Goal: Find specific fact: Find contact information

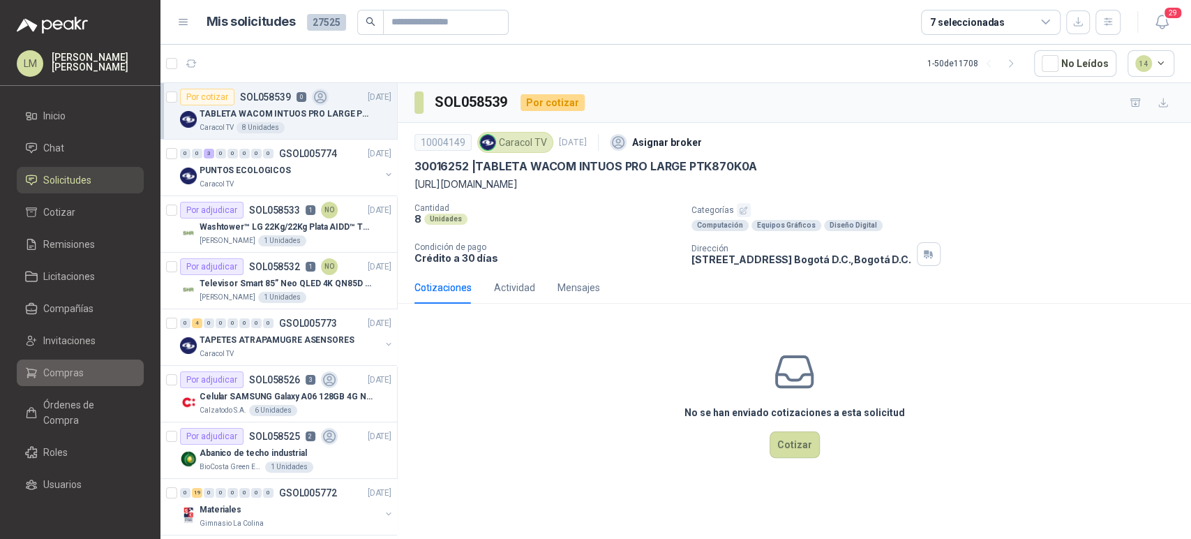
click at [55, 371] on span "Compras" at bounding box center [63, 372] width 40 height 15
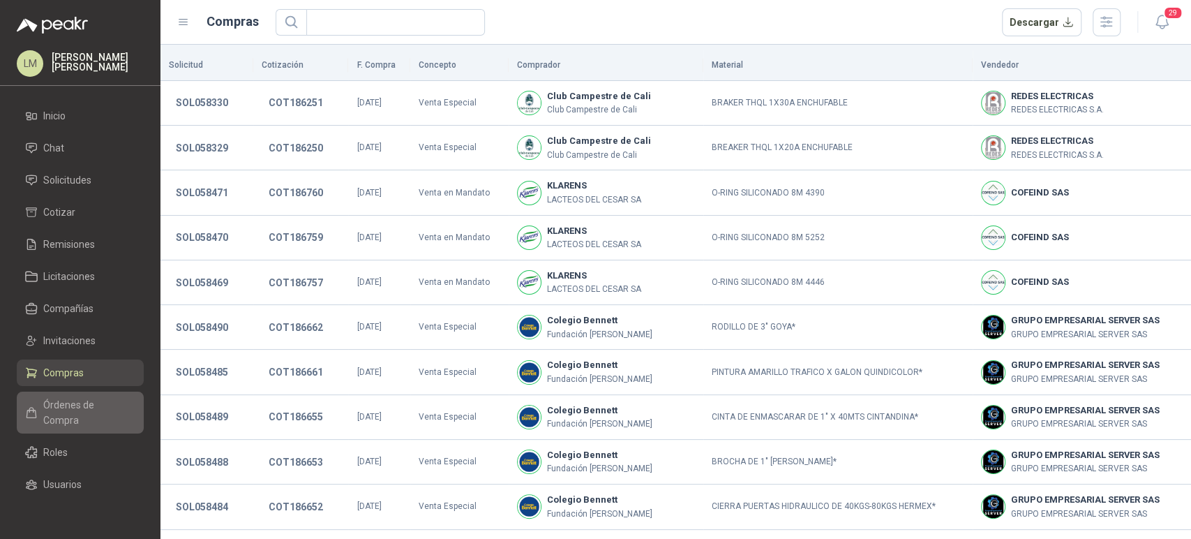
click at [59, 410] on span "Órdenes de Compra" at bounding box center [86, 412] width 87 height 31
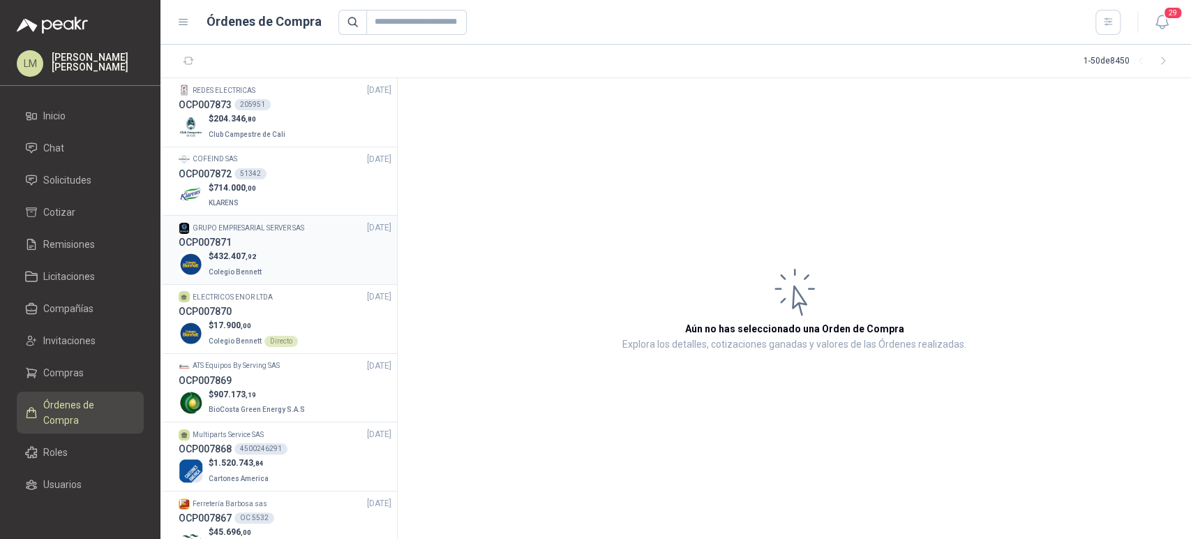
click at [265, 251] on div "$ 432.407 ,92 Colegio [PERSON_NAME]" at bounding box center [285, 264] width 213 height 29
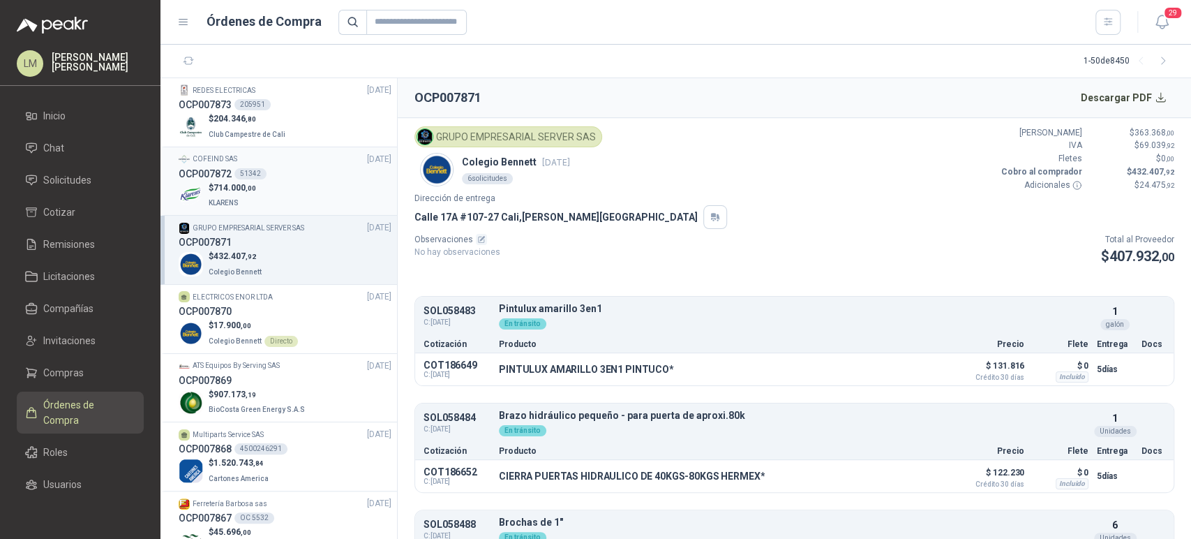
click at [218, 186] on span "714.000 ,00" at bounding box center [235, 188] width 43 height 10
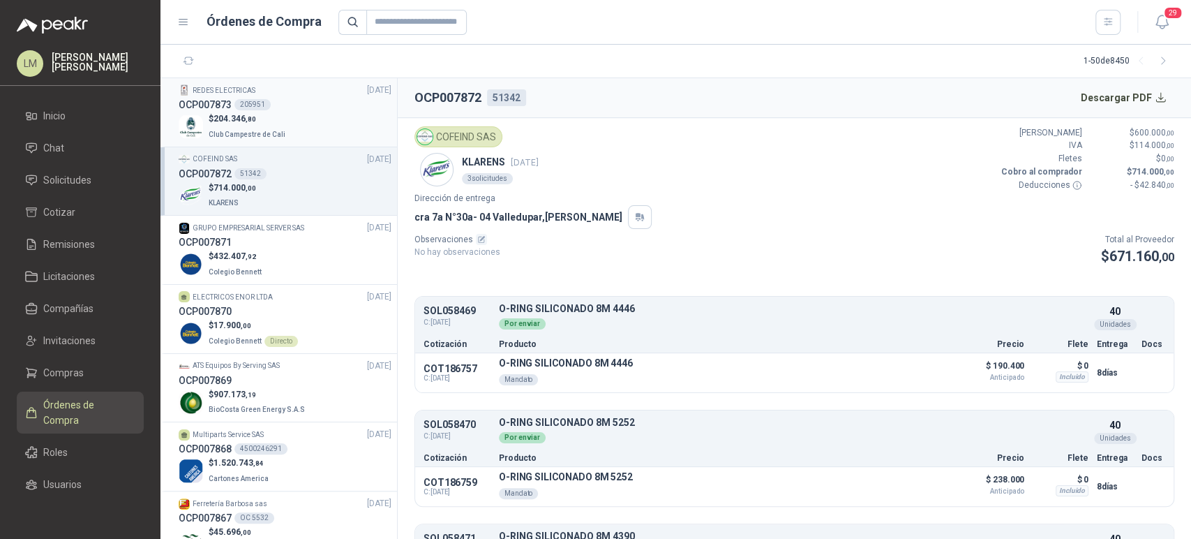
click at [282, 103] on div "OCP007873 205951" at bounding box center [285, 104] width 213 height 15
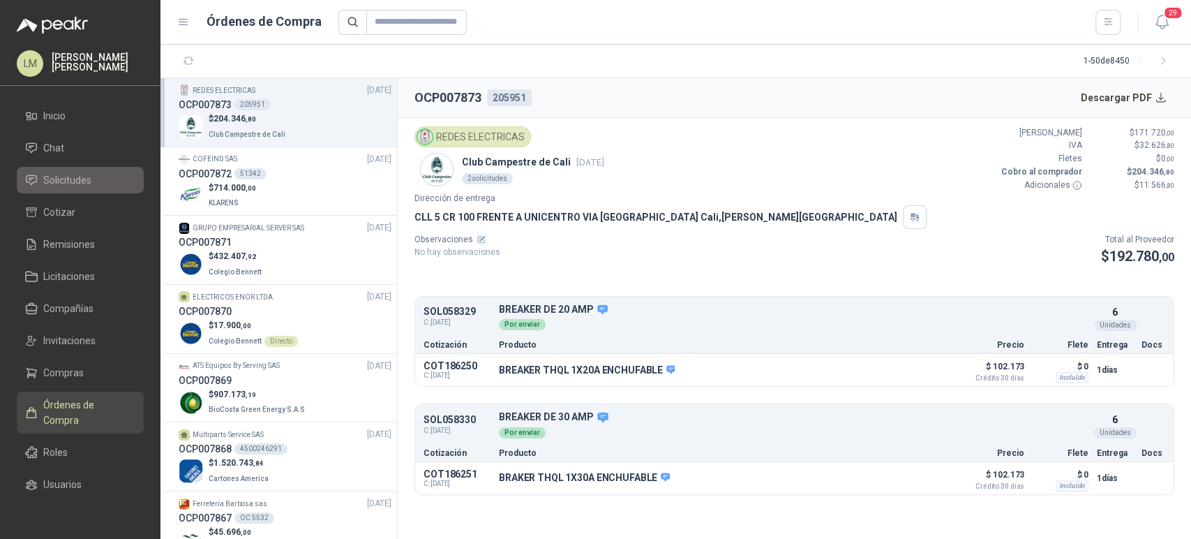
click at [56, 173] on span "Solicitudes" at bounding box center [67, 179] width 48 height 15
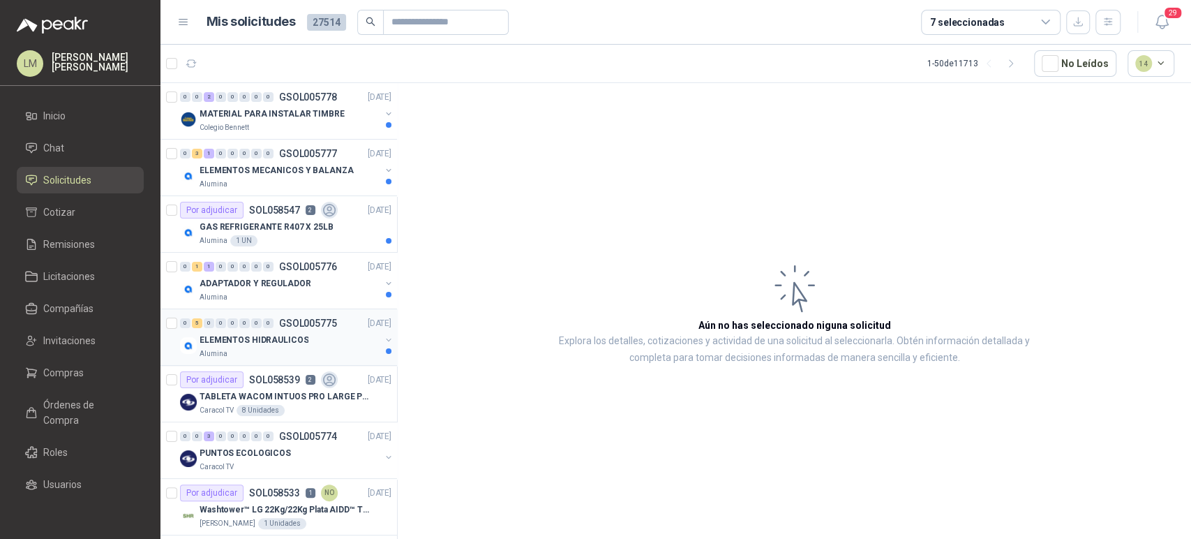
click at [301, 320] on p "GSOL005775" at bounding box center [308, 323] width 58 height 10
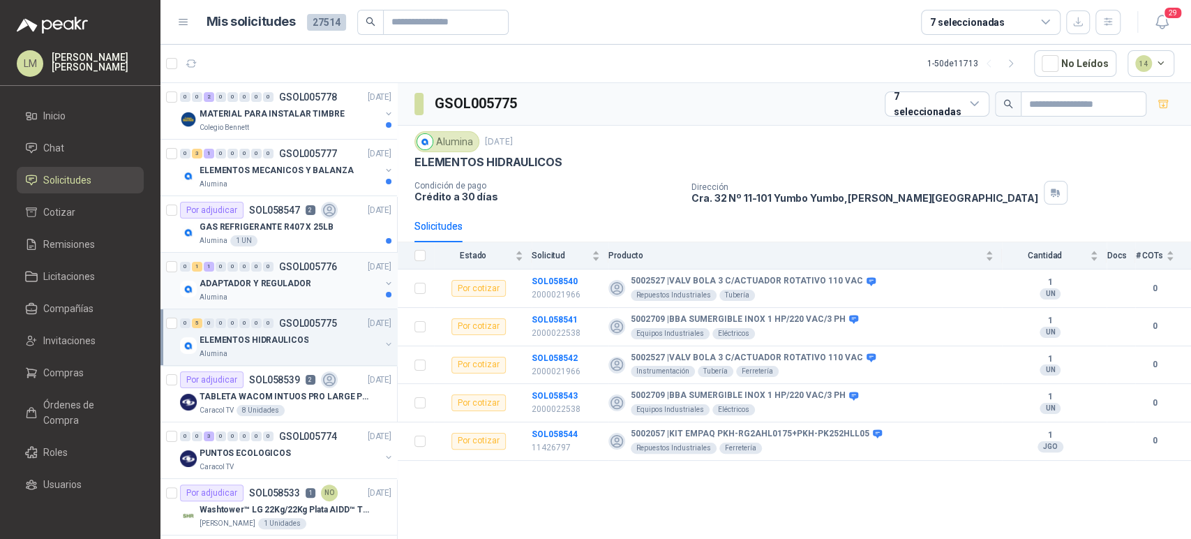
click at [269, 288] on p "ADAPTADOR Y REGULADOR" at bounding box center [255, 283] width 111 height 13
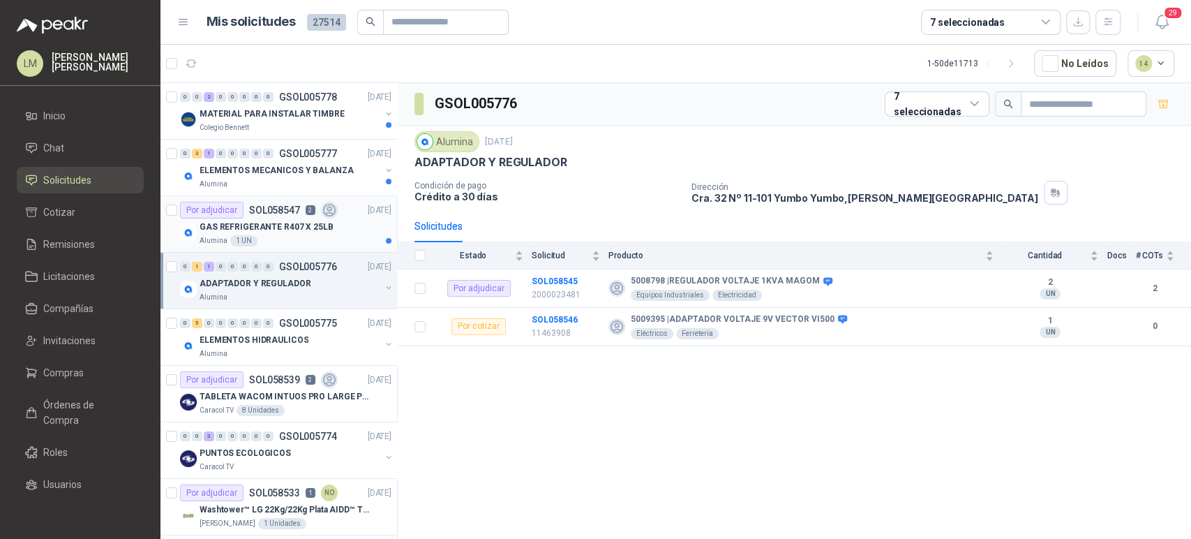
click at [262, 225] on p "GAS REFRIGERANTE R407 X 25LB" at bounding box center [267, 226] width 134 height 13
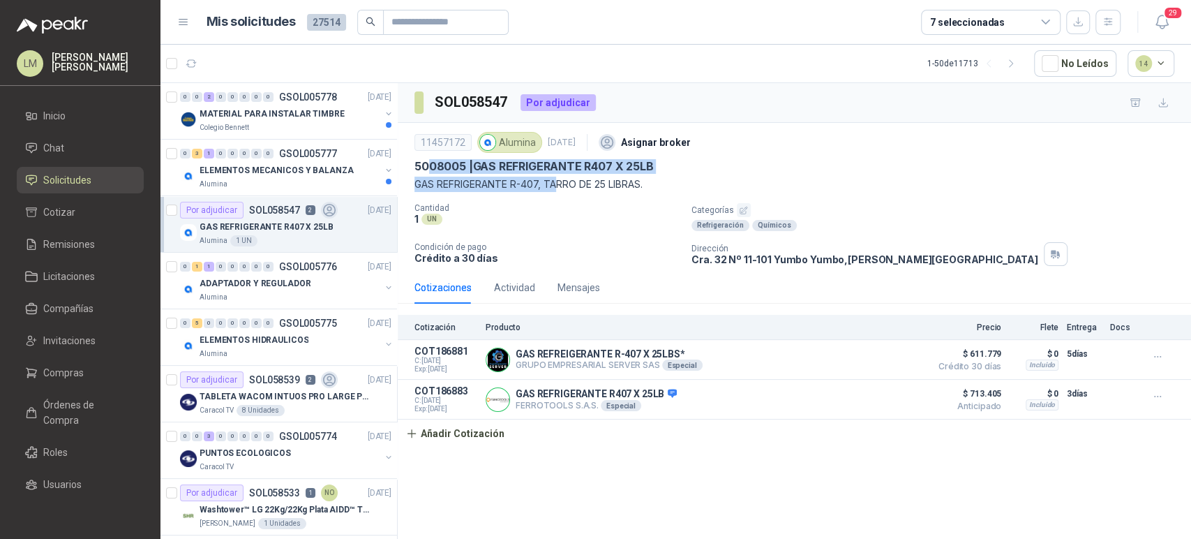
drag, startPoint x: 560, startPoint y: 181, endPoint x: 425, endPoint y: 170, distance: 135.8
click at [425, 170] on div "11457172 Alumina [DATE] Asignar broker 5008005 | GAS REFRIGERANTE R407 X 25LB G…" at bounding box center [794, 159] width 760 height 63
drag, startPoint x: 470, startPoint y: 173, endPoint x: 470, endPoint y: 165, distance: 7.7
click at [470, 165] on p "5008005 | GAS REFRIGERANTE R407 X 25LB" at bounding box center [533, 166] width 239 height 15
click at [642, 184] on p "GAS REFRIGERANTE R-407, TARRO DE 25 LIBRAS." at bounding box center [794, 184] width 760 height 15
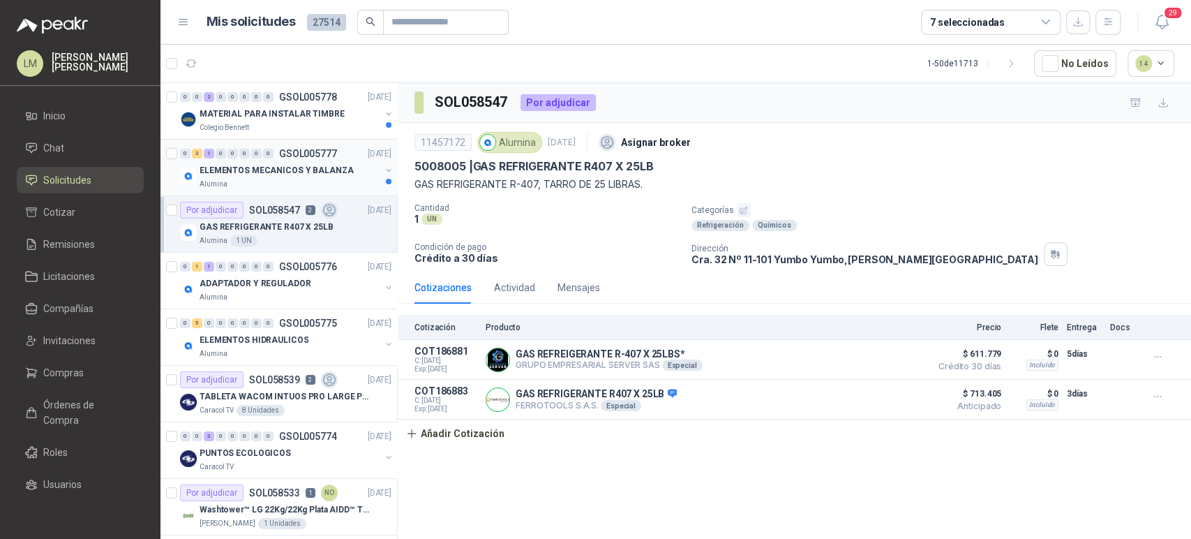
click at [285, 170] on p "ELEMENTOS MECANICOS Y BALANZA" at bounding box center [277, 170] width 154 height 13
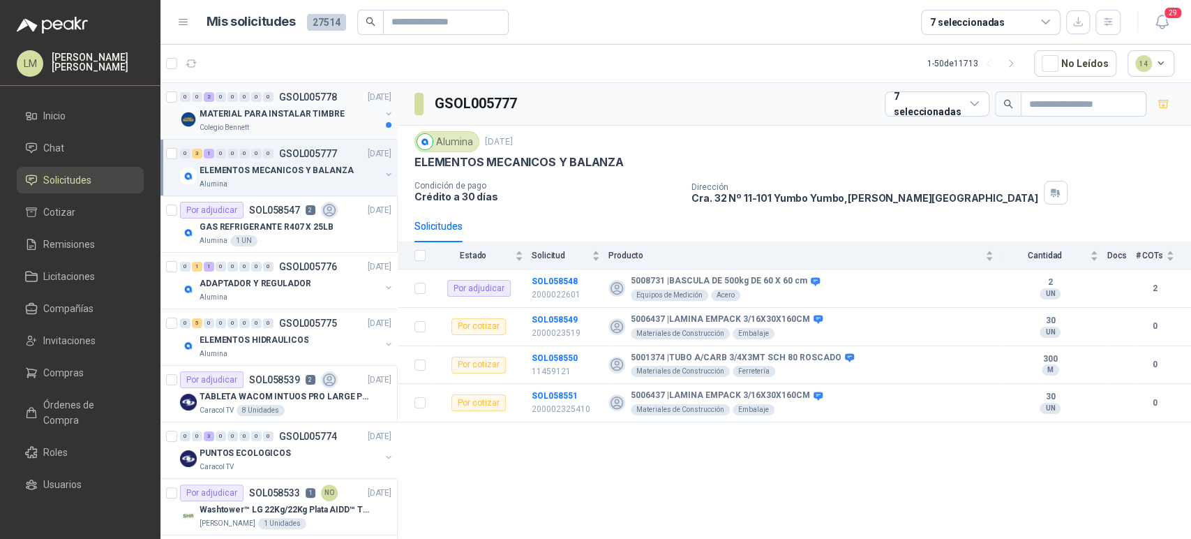
click at [285, 105] on div "MATERIAL PARA INSTALAR TIMBRE" at bounding box center [290, 113] width 181 height 17
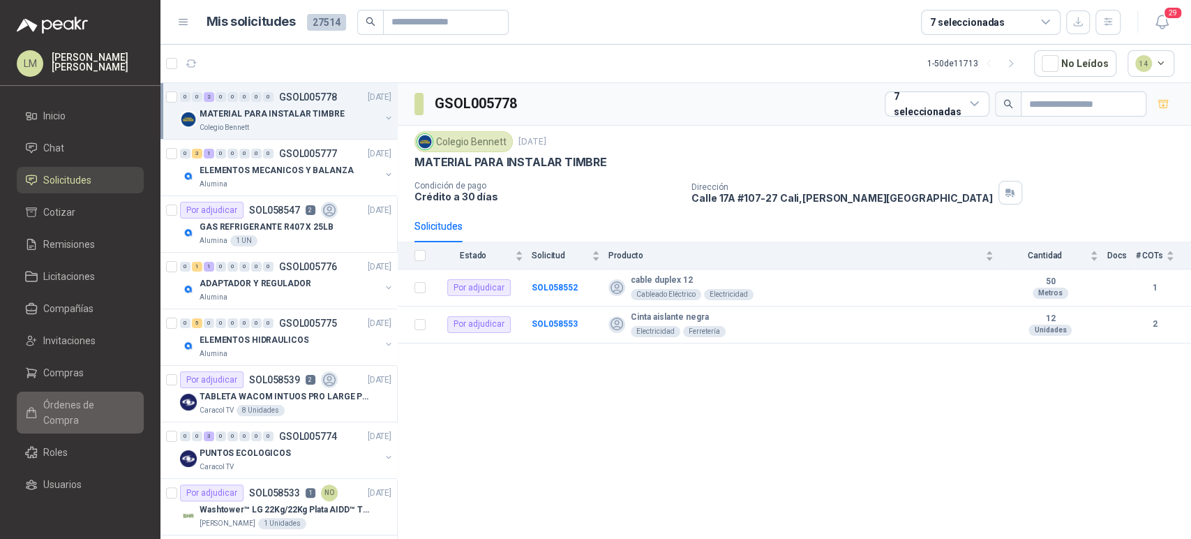
click at [72, 395] on link "Órdenes de Compra" at bounding box center [80, 412] width 127 height 42
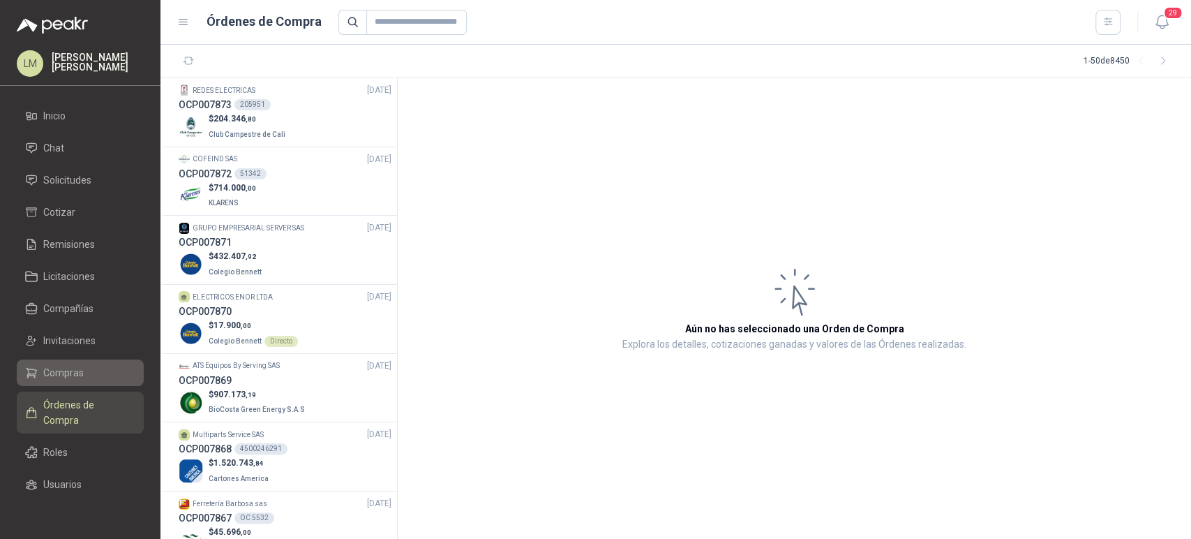
click at [68, 373] on span "Compras" at bounding box center [63, 372] width 40 height 15
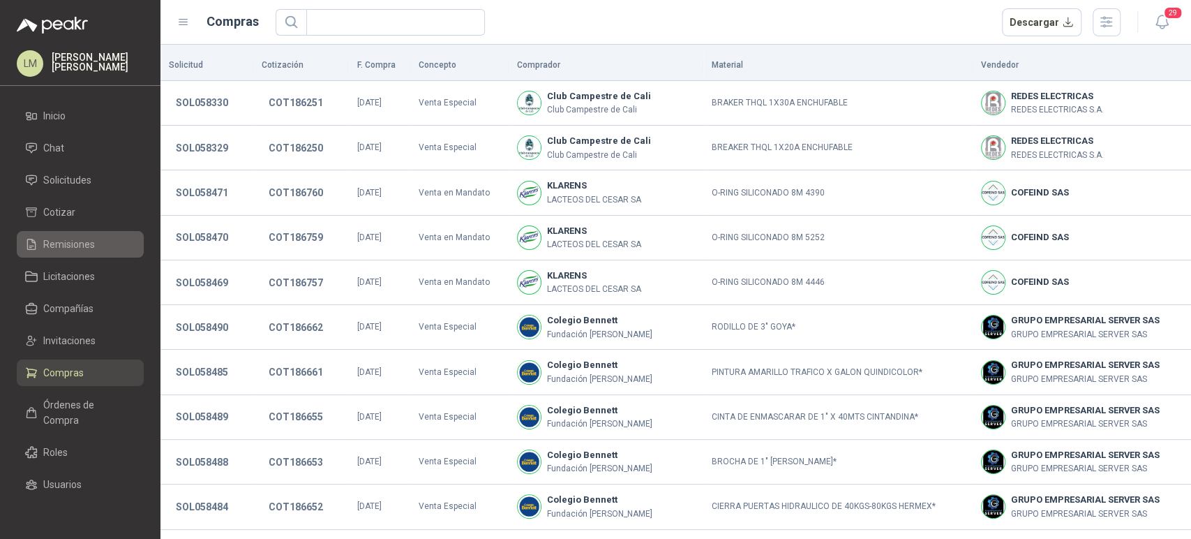
click at [61, 244] on span "Remisiones" at bounding box center [69, 244] width 52 height 15
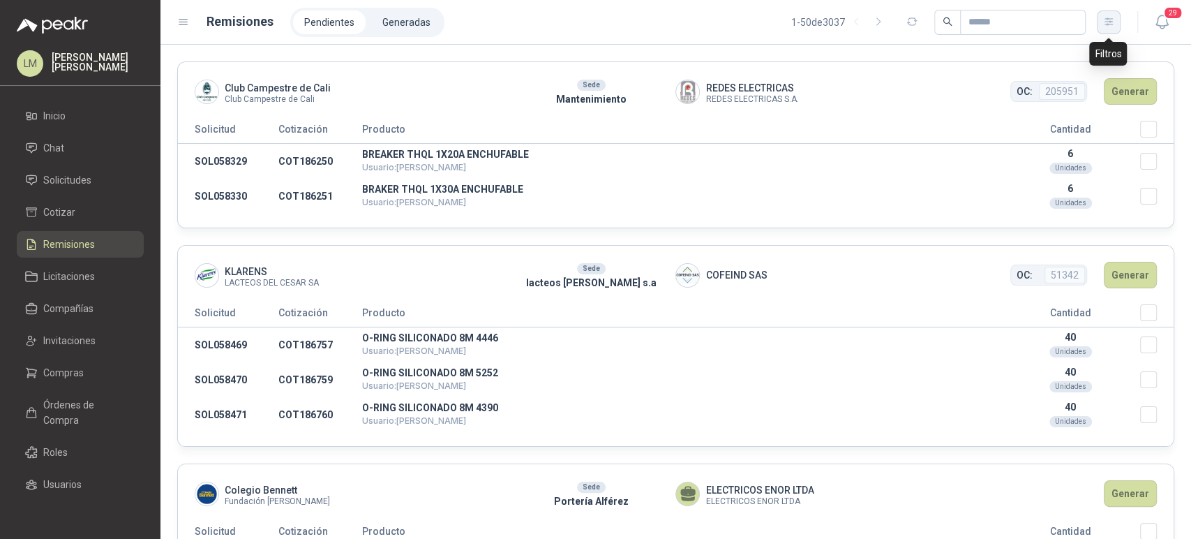
click at [1100, 20] on button "button" at bounding box center [1109, 22] width 24 height 24
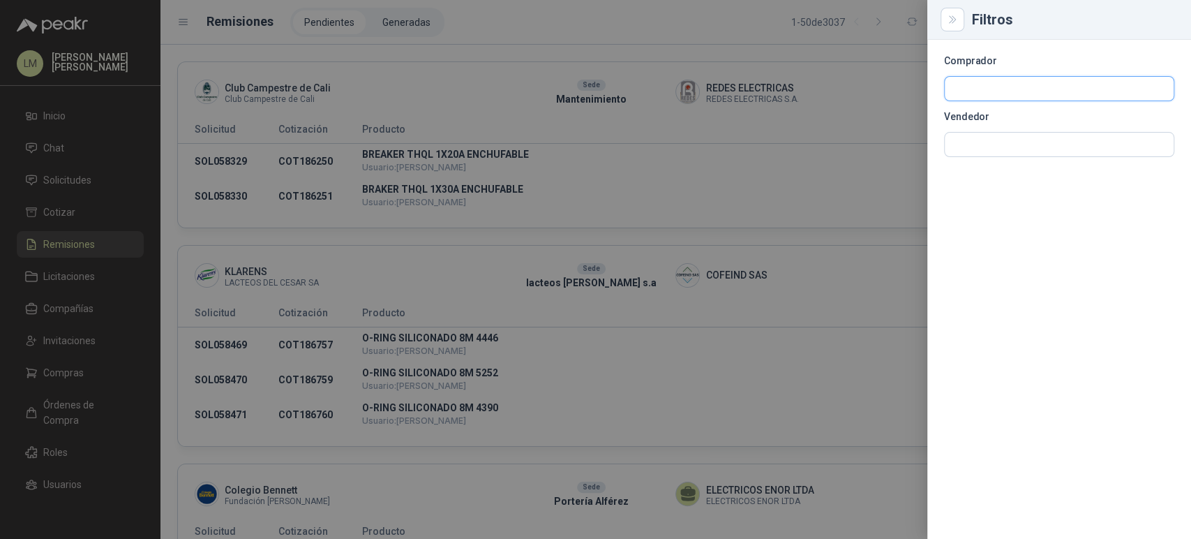
click at [976, 78] on input "text" at bounding box center [1059, 89] width 229 height 24
type input "*****"
click at [998, 118] on p "La Montaña Agromercados" at bounding box center [1040, 118] width 126 height 8
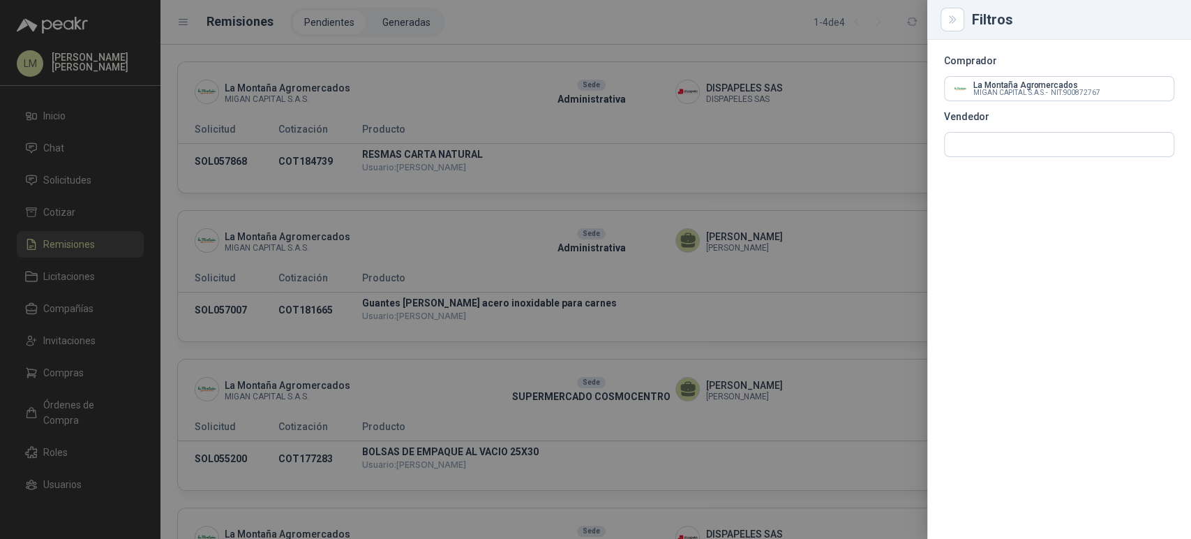
click at [551, 43] on div at bounding box center [595, 269] width 1191 height 539
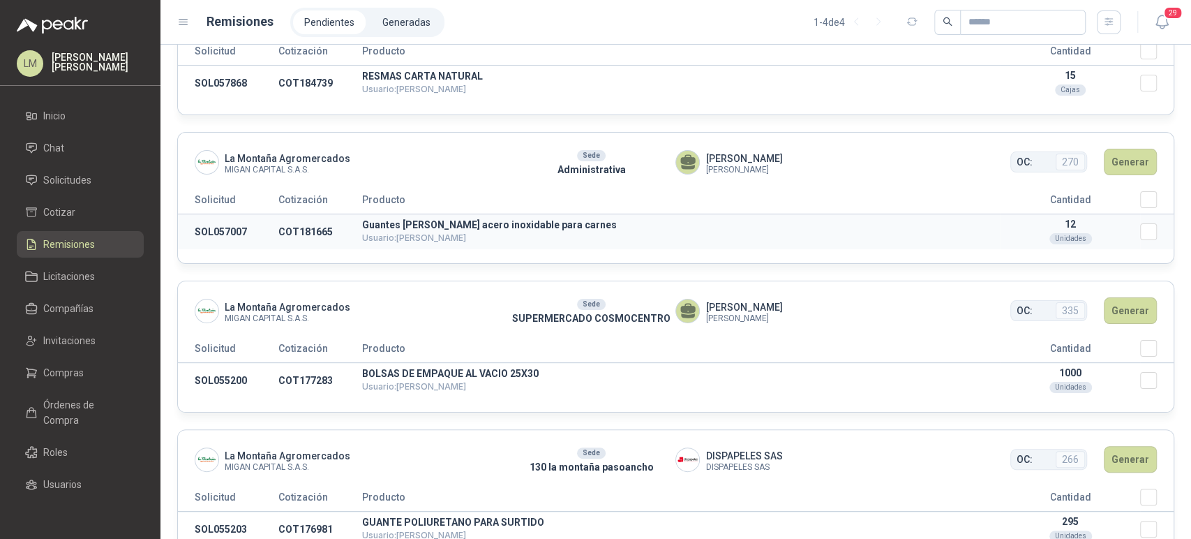
scroll to position [79, 0]
click at [411, 30] on li "Generadas" at bounding box center [406, 22] width 70 height 24
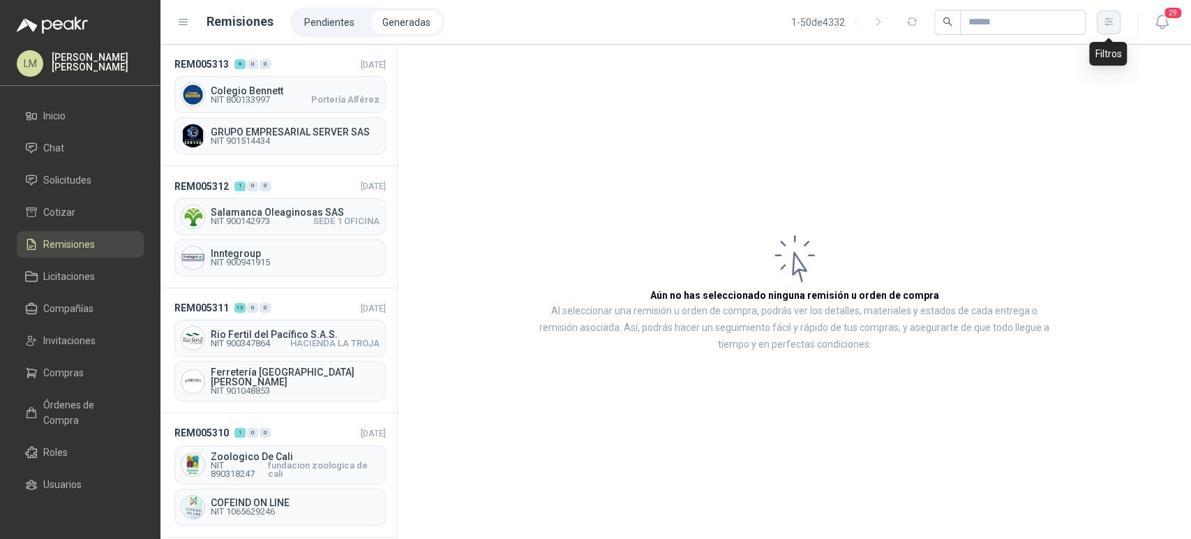
click at [1111, 22] on icon "button" at bounding box center [1109, 22] width 12 height 12
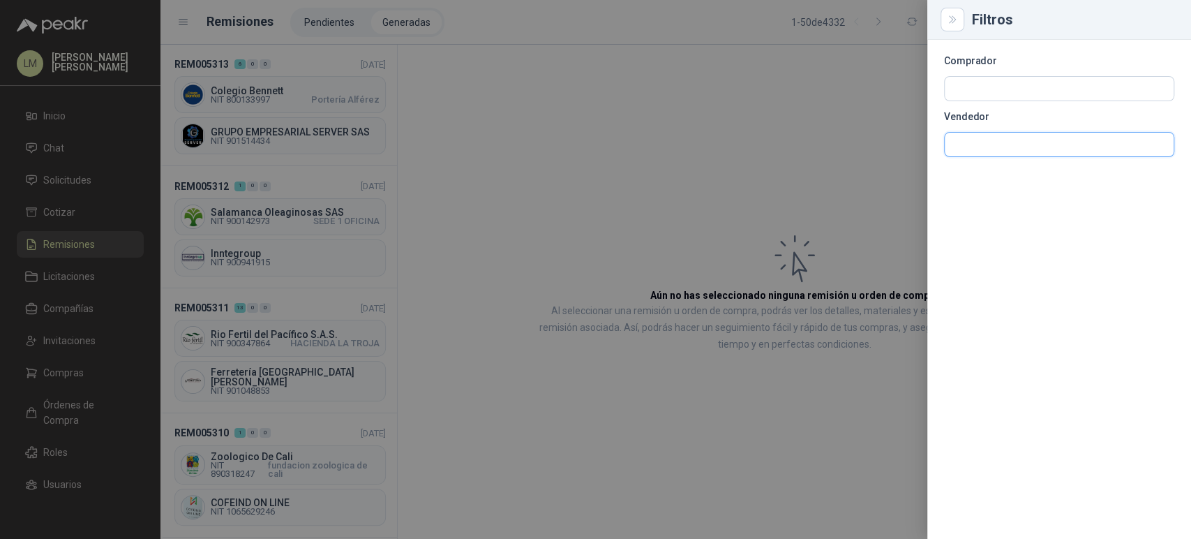
click at [966, 143] on input "text" at bounding box center [1059, 145] width 229 height 24
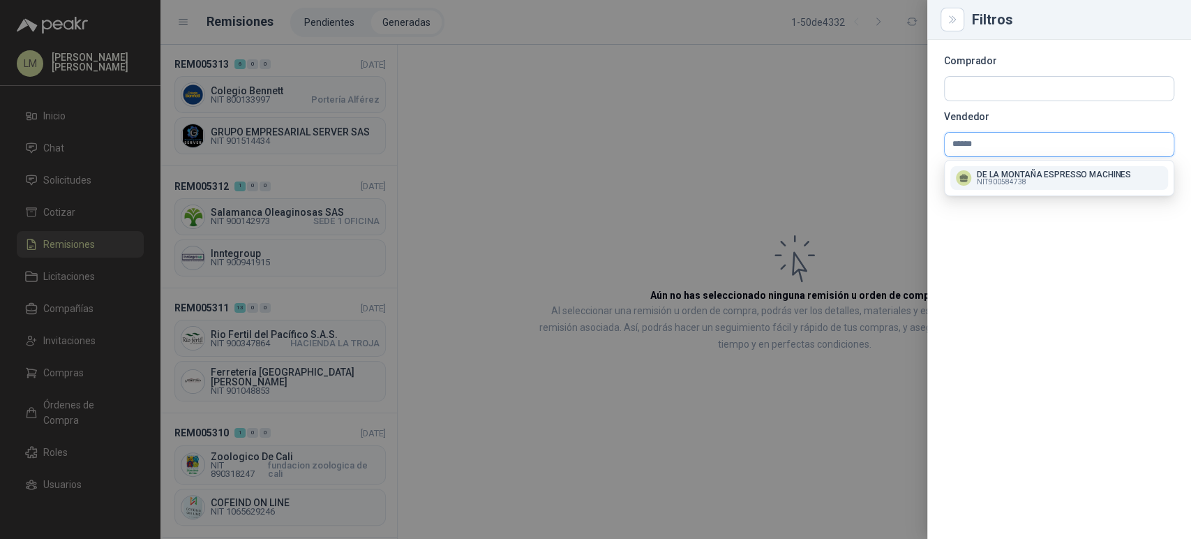
type input "******"
click at [993, 181] on span "NIT : 900584738" at bounding box center [1002, 182] width 50 height 7
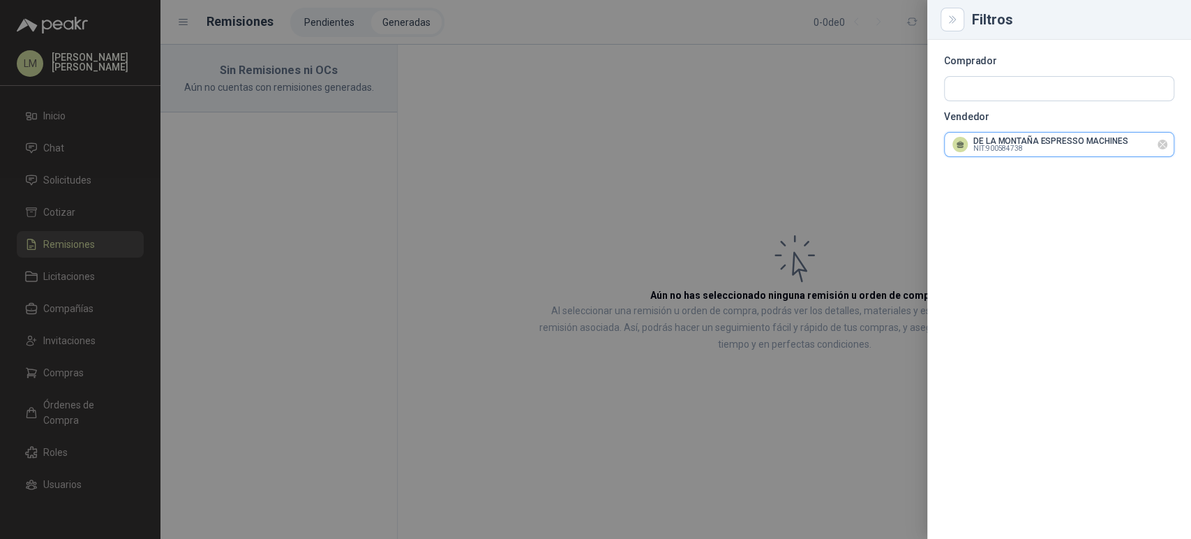
click at [1003, 149] on input "text" at bounding box center [1059, 145] width 229 height 24
click at [1000, 81] on input "text" at bounding box center [1059, 89] width 229 height 24
click at [1162, 142] on icon "Limpiar" at bounding box center [1163, 145] width 12 height 12
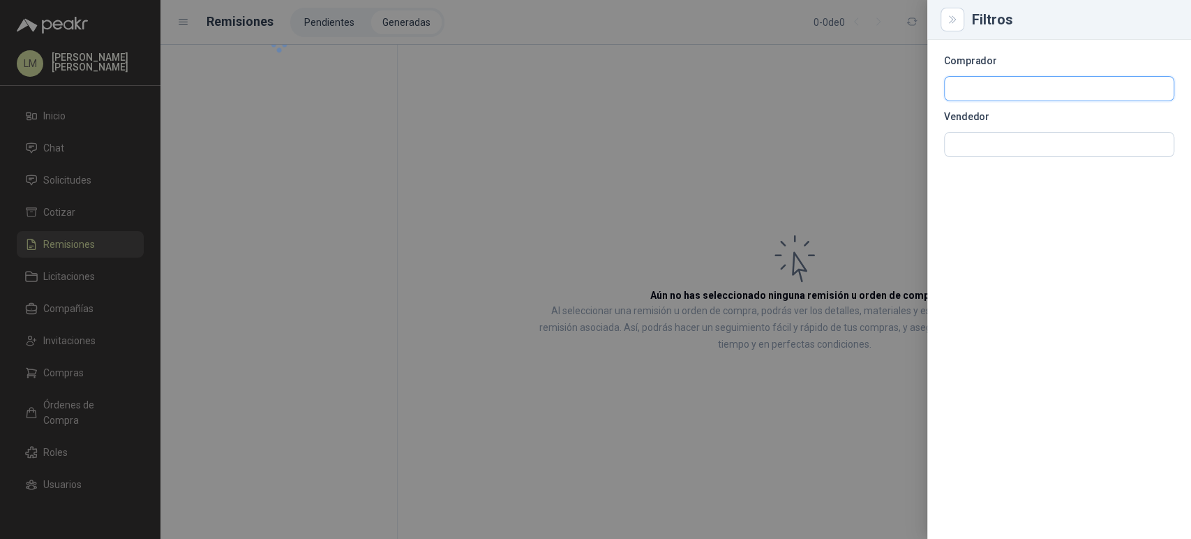
click at [994, 84] on input "text" at bounding box center [1059, 89] width 229 height 24
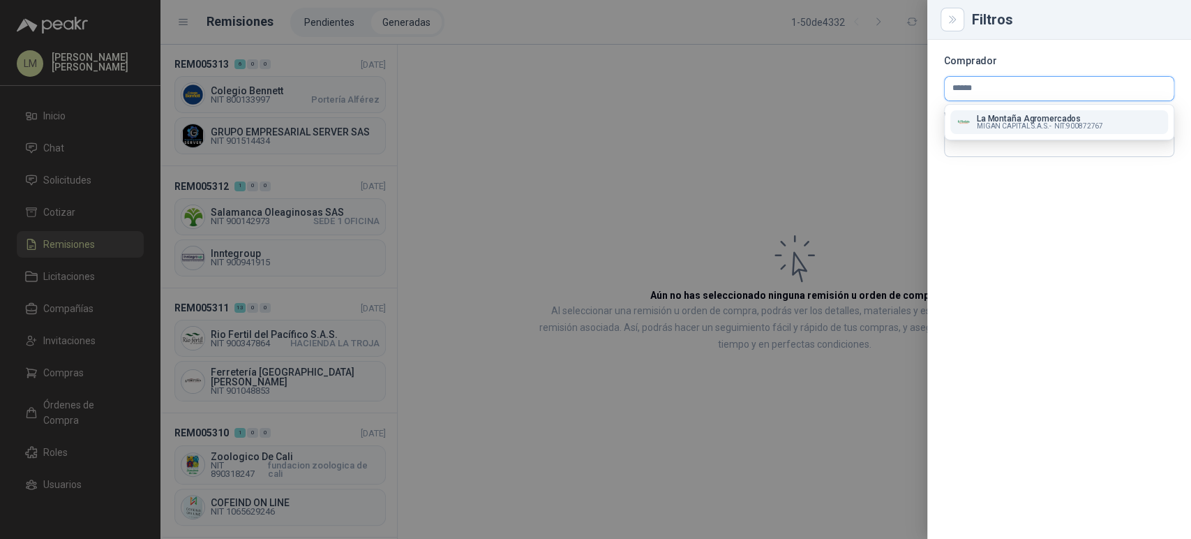
type input "******"
click at [984, 117] on p "La Montaña Agromercados" at bounding box center [1040, 118] width 126 height 8
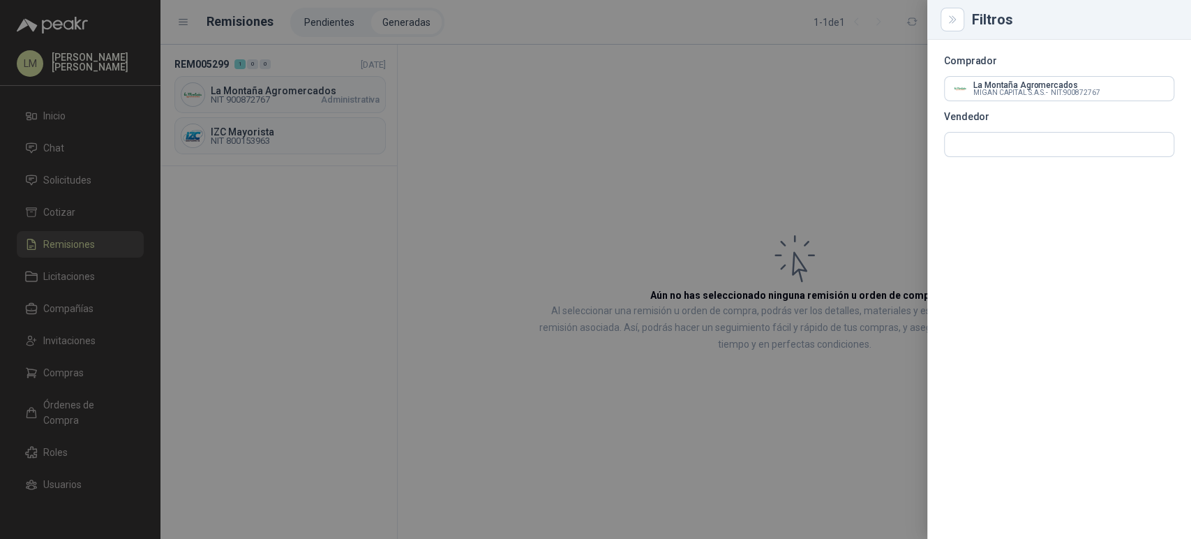
click at [514, 121] on div at bounding box center [595, 269] width 1191 height 539
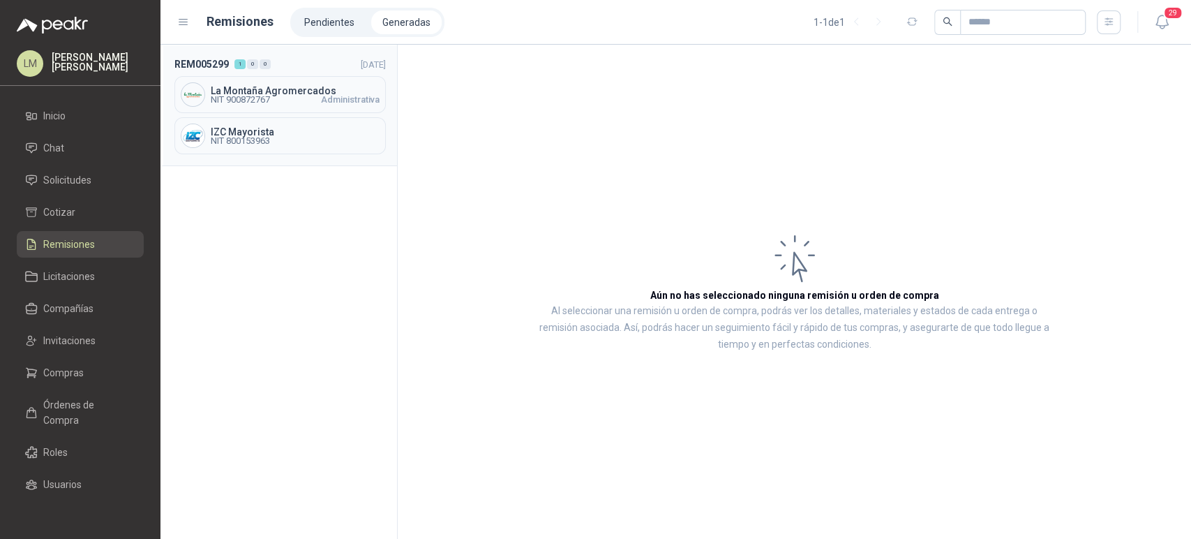
click at [274, 107] on div "[GEOGRAPHIC_DATA] NIT 900872767 Administrativa" at bounding box center [279, 94] width 211 height 37
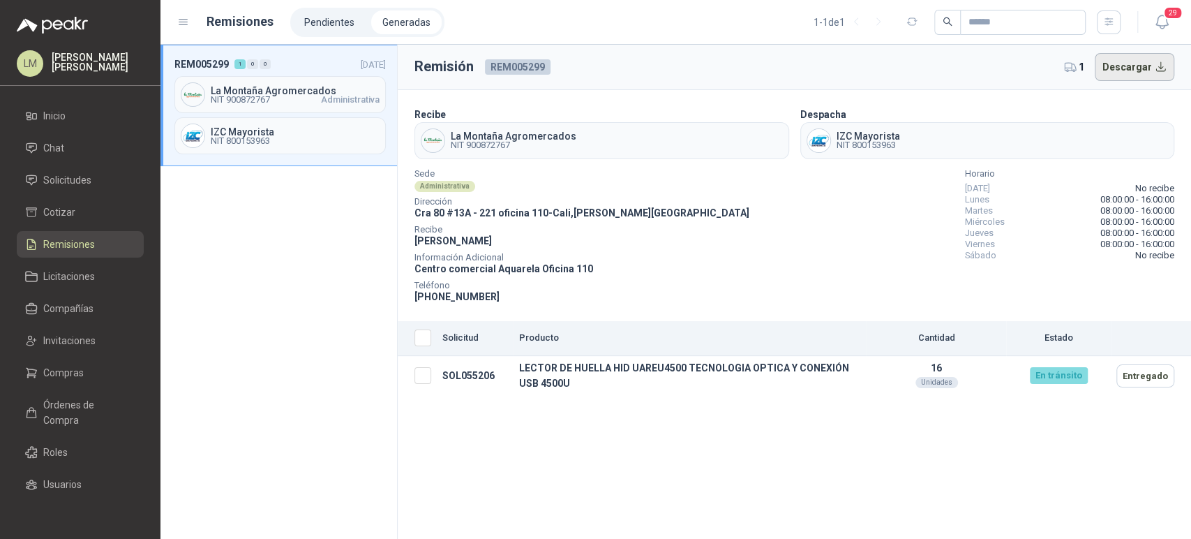
click at [1116, 67] on button "Descargar" at bounding box center [1135, 67] width 80 height 28
click at [72, 179] on span "Solicitudes" at bounding box center [67, 179] width 48 height 15
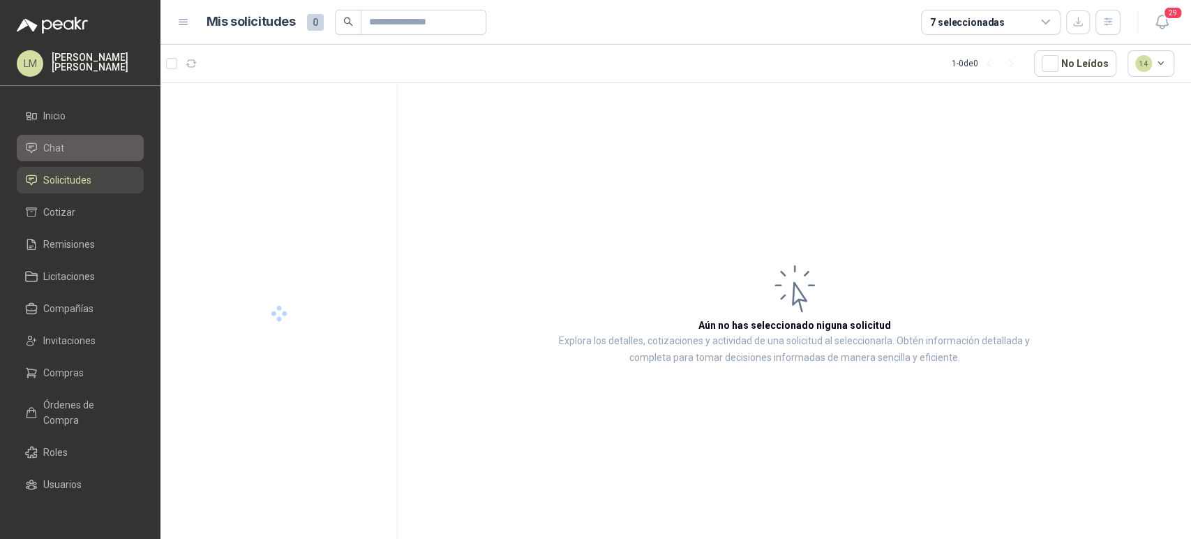
click at [67, 144] on li "Chat" at bounding box center [80, 147] width 110 height 15
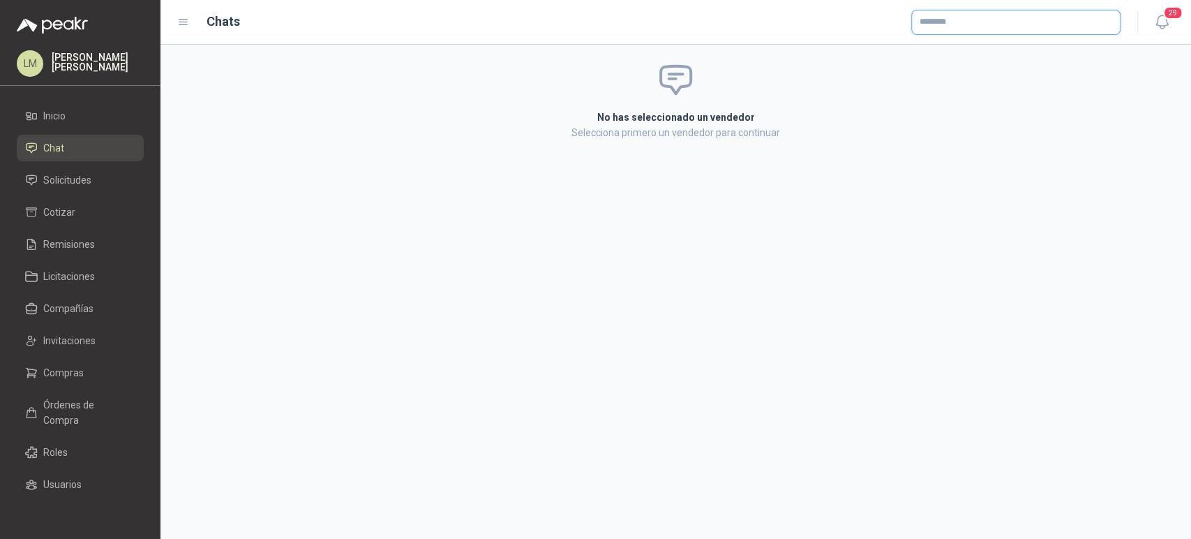
click at [961, 25] on input "text" at bounding box center [1016, 22] width 208 height 24
type input "***"
click at [936, 55] on img "button" at bounding box center [930, 55] width 15 height 15
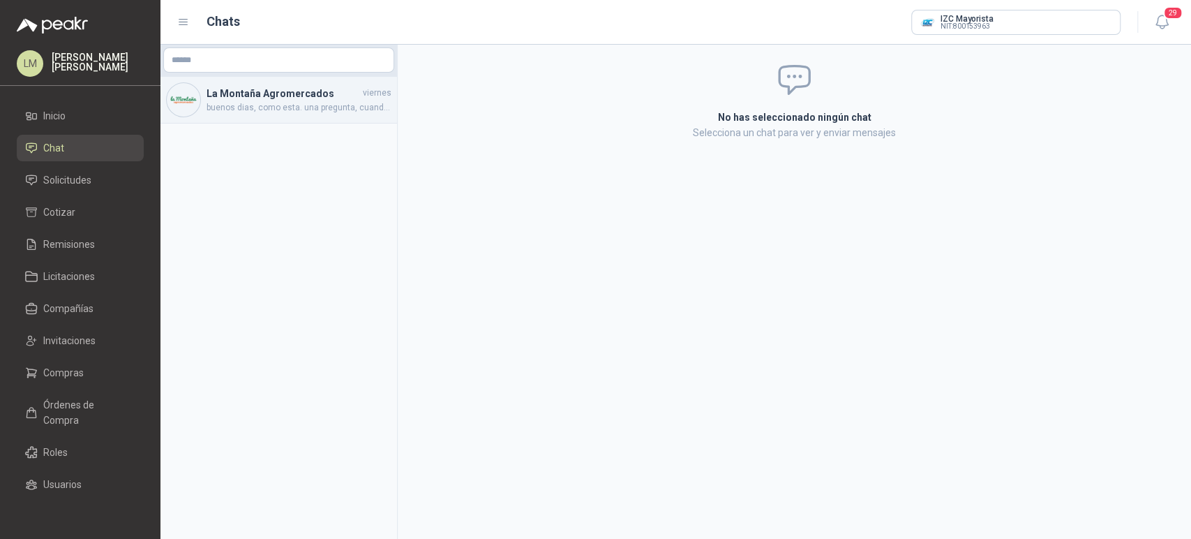
click at [240, 93] on h4 "La Montaña Agromercados" at bounding box center [284, 93] width 154 height 15
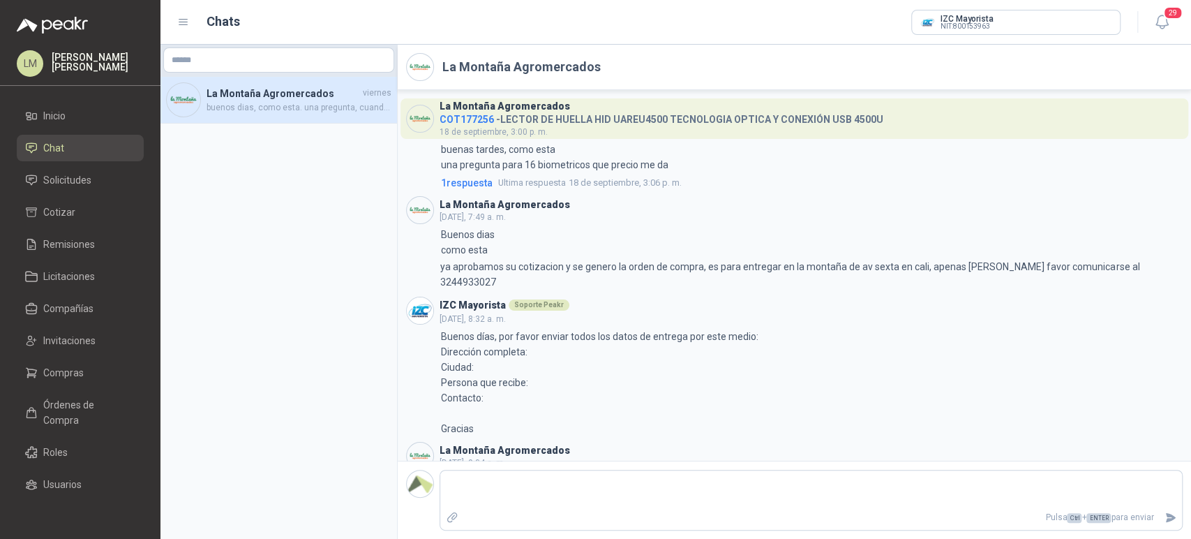
scroll to position [179, 0]
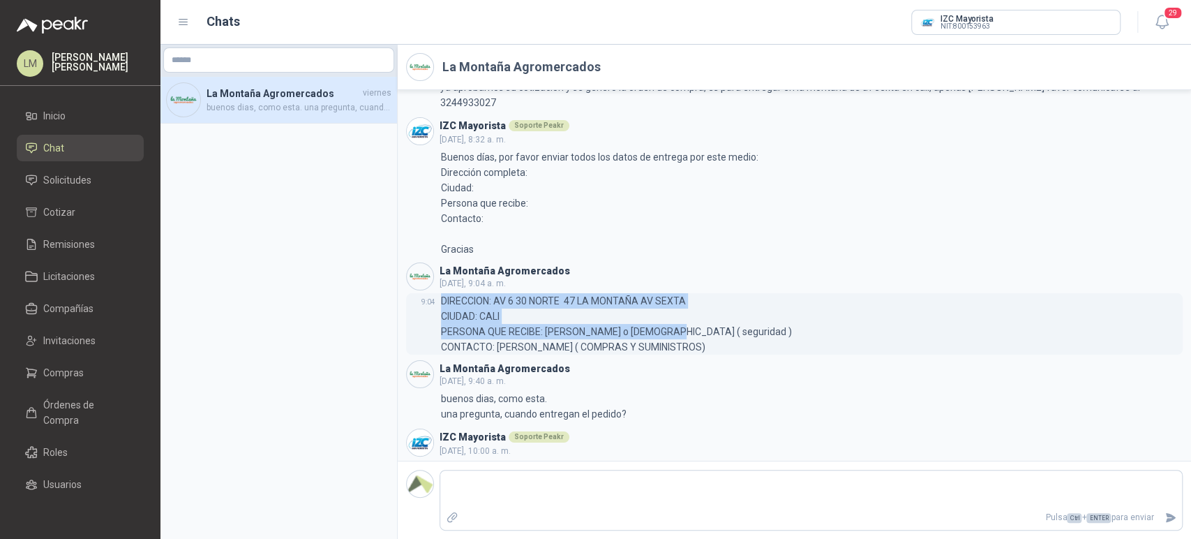
drag, startPoint x: 441, startPoint y: 282, endPoint x: 668, endPoint y: 311, distance: 229.3
click at [668, 311] on p "DIRECCION: AV 6 30 NORTE 47 LA MONTAÑA AV SEXTA CIUDAD: CALI PERSONA QUE RECIBE…" at bounding box center [616, 323] width 351 height 61
copy p "DIRECCION: AV 6 30 NORTE 47 LA MONTAÑA AV SEXTA CIUDAD: CALI PERSONA QUE RECIBE…"
